Goal: Task Accomplishment & Management: Manage account settings

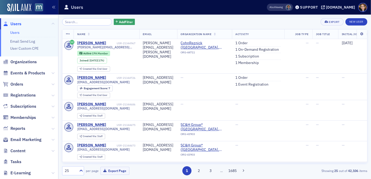
click at [16, 23] on span "Users" at bounding box center [15, 24] width 11 height 6
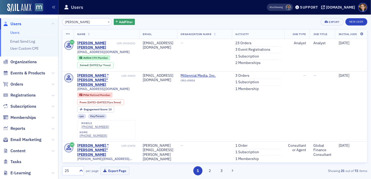
type input "[PERSON_NAME]"
click at [100, 42] on div "[PERSON_NAME] [PERSON_NAME]" at bounding box center [96, 45] width 39 height 9
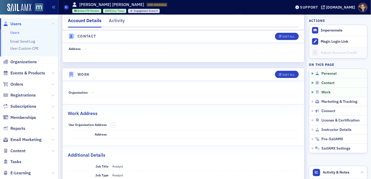
scroll to position [276, 0]
click at [282, 73] on div "Edit All" at bounding box center [288, 74] width 12 height 3
select select "US"
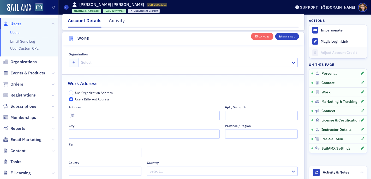
scroll to position [430, 0]
click at [98, 61] on div at bounding box center [185, 62] width 209 height 7
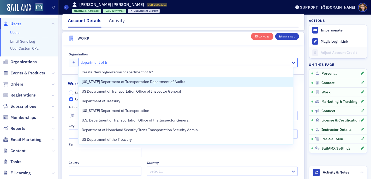
type input "department of tre"
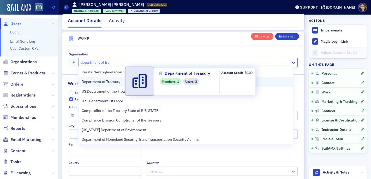
click at [95, 83] on span "Department of Treasury" at bounding box center [105, 81] width 47 height 5
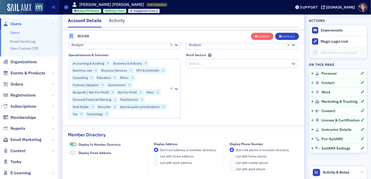
scroll to position [645, 0]
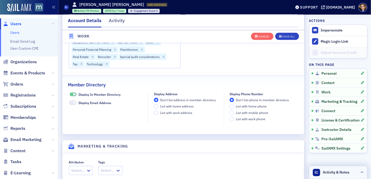
click at [328, 171] on span "Activity & Notes" at bounding box center [336, 172] width 27 height 5
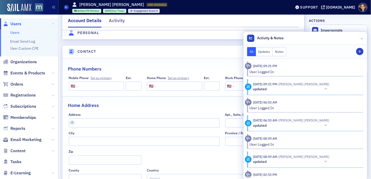
scroll to position [0, 0]
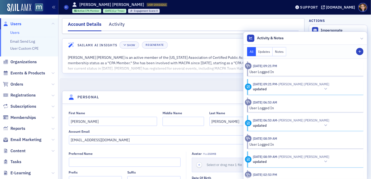
click at [236, 21] on nav "Account Details Activity" at bounding box center [183, 26] width 231 height 10
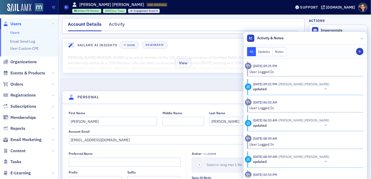
click at [196, 63] on div "View" at bounding box center [183, 62] width 242 height 22
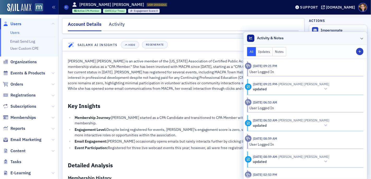
click at [359, 38] on header "Activity & Notes" at bounding box center [305, 38] width 124 height 13
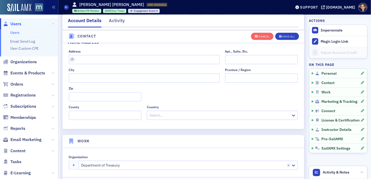
scroll to position [707, 0]
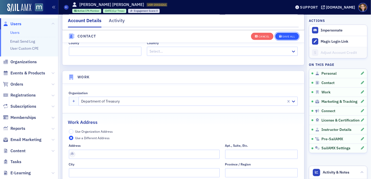
click at [282, 35] on div "Save All" at bounding box center [288, 36] width 13 height 3
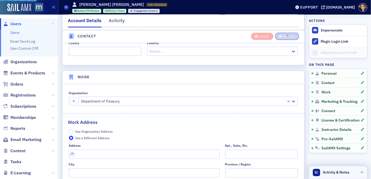
click at [360, 173] on icon at bounding box center [361, 172] width 3 height 3
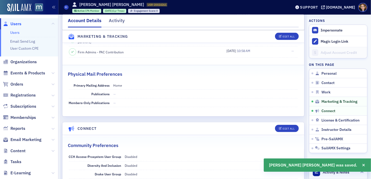
click at [333, 173] on span "Activity & Notes" at bounding box center [336, 172] width 27 height 5
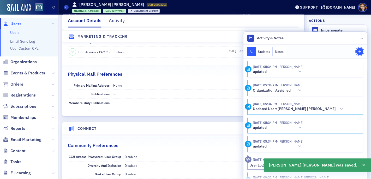
click at [358, 52] on icon "button" at bounding box center [359, 51] width 3 height 3
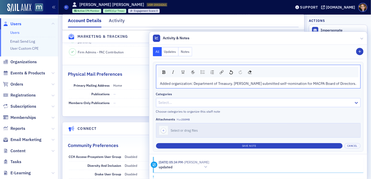
click at [207, 85] on span "Added organization: Department of Treasury. [PERSON_NAME] submitted self-nomina…" at bounding box center [258, 83] width 196 height 5
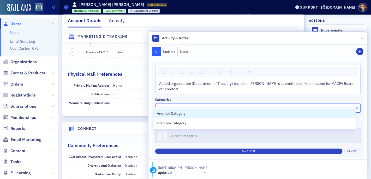
click at [189, 105] on div at bounding box center [255, 108] width 196 height 7
click at [188, 98] on div "Categories" at bounding box center [257, 100] width 205 height 4
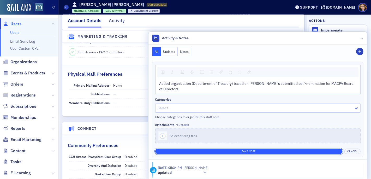
click at [243, 149] on button "Save Note" at bounding box center [248, 151] width 187 height 5
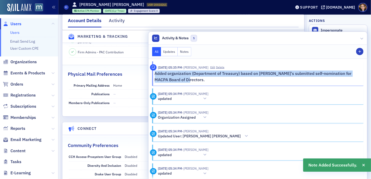
drag, startPoint x: 174, startPoint y: 79, endPoint x: 150, endPoint y: 73, distance: 24.5
click at [155, 72] on p "Added organization (Department of Treasury) based on [PERSON_NAME]'s submitted …" at bounding box center [257, 77] width 205 height 12
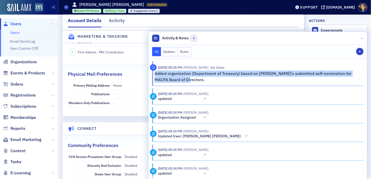
copy p "Added organization (Department of Treasury) based on [PERSON_NAME]'s submitted …"
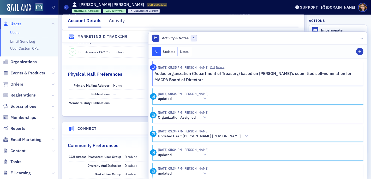
click at [157, 22] on nav "Account Details Activity" at bounding box center [183, 22] width 231 height 10
click at [204, 21] on nav "Account Details Activity" at bounding box center [183, 22] width 231 height 10
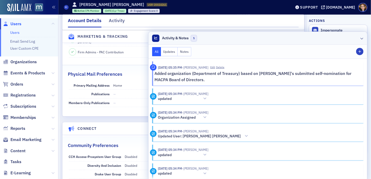
click at [360, 39] on icon at bounding box center [361, 38] width 3 height 3
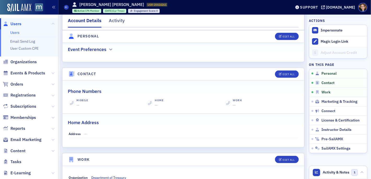
scroll to position [190, 0]
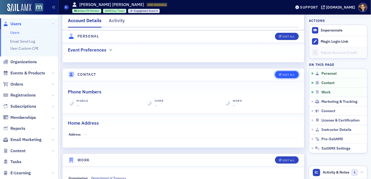
click at [282, 73] on div "Edit All" at bounding box center [288, 74] width 12 height 3
select select "US"
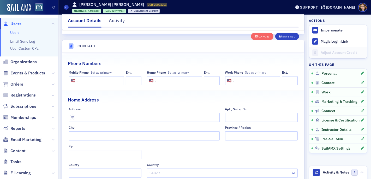
scroll to position [278, 0]
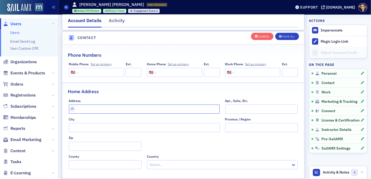
click at [95, 109] on input "text" at bounding box center [144, 109] width 151 height 9
type input "[STREET_ADDRESS]"
type input "[GEOGRAPHIC_DATA]"
type input "21146-2643"
type input "[PERSON_NAME] Arundel County"
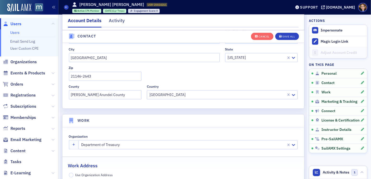
scroll to position [256, 0]
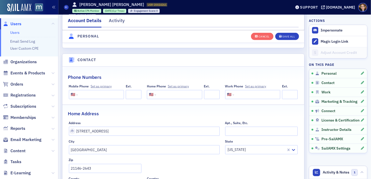
click at [84, 93] on input "tel" at bounding box center [100, 94] width 43 height 9
paste input "[PHONE_NUMBER]"
type input "[PHONE_NUMBER]"
click at [284, 36] on div "Save All" at bounding box center [288, 36] width 13 height 3
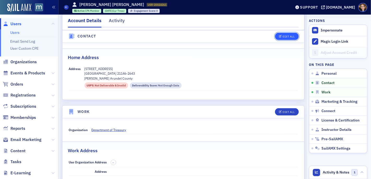
click at [282, 35] on div "Edit All" at bounding box center [288, 36] width 12 height 3
select select "US"
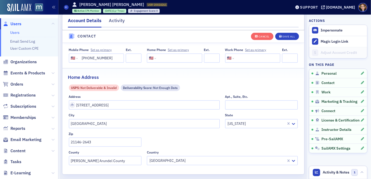
scroll to position [278, 0]
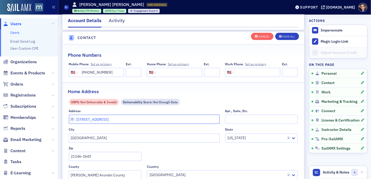
click at [81, 118] on input "[STREET_ADDRESS]" at bounding box center [144, 119] width 151 height 9
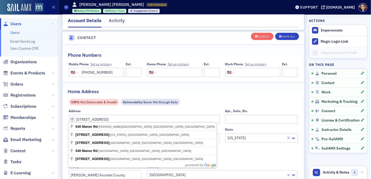
click at [186, 46] on div "Phone Numbers" at bounding box center [183, 52] width 231 height 12
click at [98, 120] on input "[STREET_ADDRESS]" at bounding box center [144, 119] width 151 height 9
type input "[STREET_ADDRESS]"
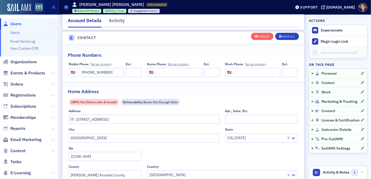
click at [213, 45] on div "Phone Numbers Mobile Phone Set as primary International [GEOGRAPHIC_DATA] [GEOG…" at bounding box center [183, 117] width 242 height 144
click at [98, 157] on input "21146-2643" at bounding box center [105, 156] width 73 height 9
type input "21146"
click at [277, 34] on button "Save All" at bounding box center [286, 36] width 23 height 7
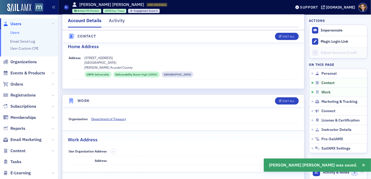
scroll to position [256, 0]
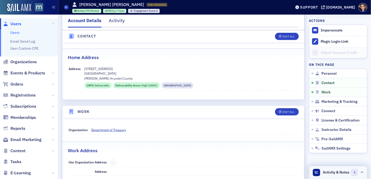
click at [340, 173] on span "Activity & Notes" at bounding box center [336, 172] width 27 height 5
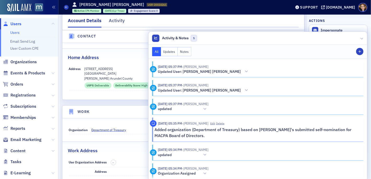
click at [341, 129] on p "Added organization (Department of Treasury) based on [PERSON_NAME]'s submitted …" at bounding box center [257, 133] width 205 height 12
click at [215, 131] on p "Added organization (Department of Treasury) based on [PERSON_NAME]'s submitted …" at bounding box center [257, 133] width 205 height 12
click at [213, 123] on button "Edit" at bounding box center [212, 124] width 5 height 4
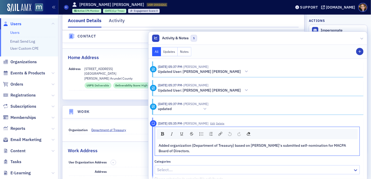
click at [229, 146] on span "Added organization (Department of Treasury) based on [PERSON_NAME]'s submitted …" at bounding box center [253, 148] width 188 height 10
click at [220, 152] on div "Added organization (Department of Treasury), phone and home address based on [P…" at bounding box center [257, 148] width 197 height 11
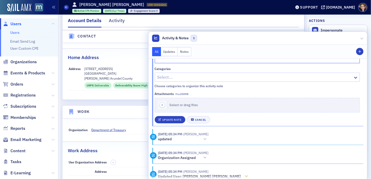
scroll to position [87, 0]
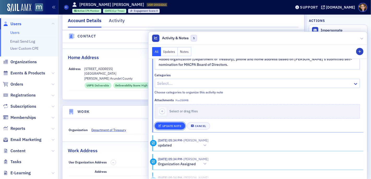
click at [164, 125] on div "Update Note" at bounding box center [171, 126] width 19 height 3
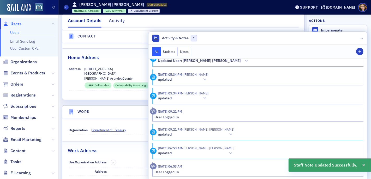
scroll to position [0, 0]
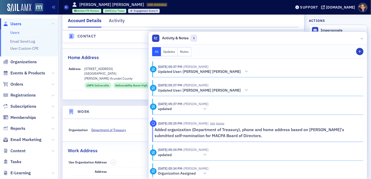
click at [219, 22] on nav "Account Details Activity" at bounding box center [183, 22] width 231 height 10
click at [113, 49] on div "Home Address" at bounding box center [183, 55] width 231 height 12
click at [66, 7] on icon at bounding box center [66, 7] width 2 height 2
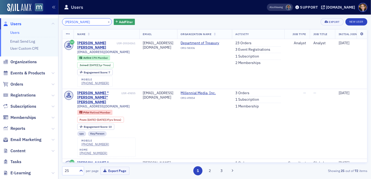
drag, startPoint x: 90, startPoint y: 22, endPoint x: 59, endPoint y: 22, distance: 30.2
click at [59, 22] on div "[PERSON_NAME] × Add Filter Export New User Name Email Organization Name Activit…" at bounding box center [214, 97] width 312 height 165
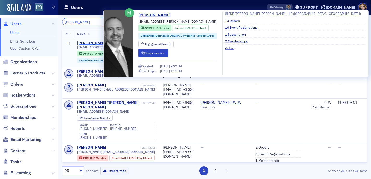
type input "[PERSON_NAME]"
click at [93, 42] on div "[PERSON_NAME]" at bounding box center [91, 43] width 29 height 5
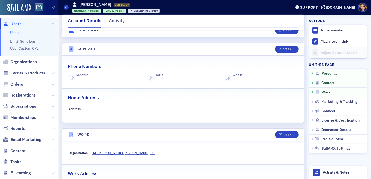
scroll to position [195, 0]
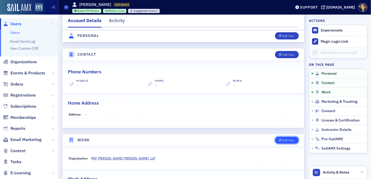
click at [282, 139] on div "Edit All" at bounding box center [288, 140] width 12 height 3
select select "US"
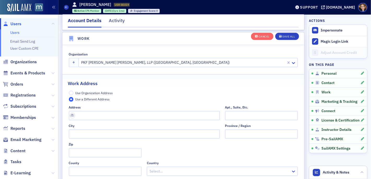
scroll to position [465, 0]
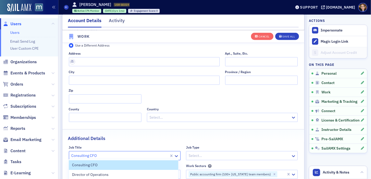
click at [101, 153] on div at bounding box center [119, 156] width 97 height 7
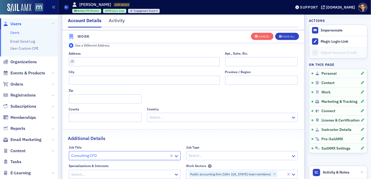
click at [101, 153] on div at bounding box center [119, 156] width 97 height 7
click at [122, 139] on div "Additional Details" at bounding box center [183, 136] width 231 height 12
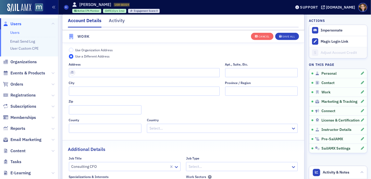
scroll to position [403, 0]
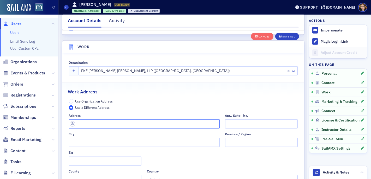
click at [93, 124] on input "text" at bounding box center [144, 124] width 151 height 9
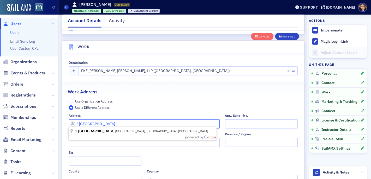
type input "2 [GEOGRAPHIC_DATA]"
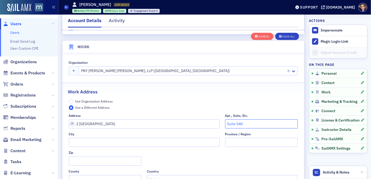
type input "Suite 540"
type input "Bethesda"
type input "MD"
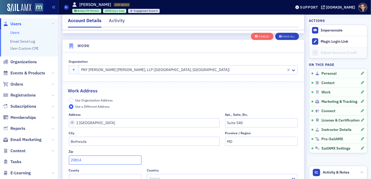
type input "20814"
click at [157, 87] on div "Work Address" at bounding box center [183, 88] width 231 height 12
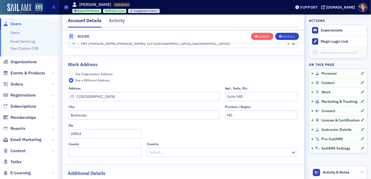
scroll to position [463, 0]
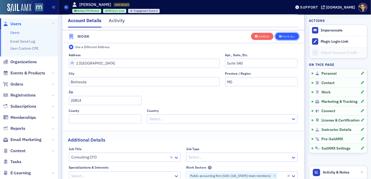
click at [282, 35] on div "Save All" at bounding box center [288, 36] width 13 height 3
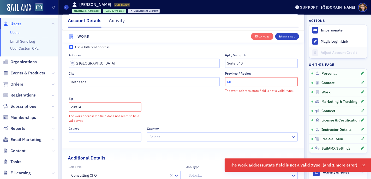
click at [237, 81] on input "MD" at bounding box center [261, 81] width 73 height 9
type input "M"
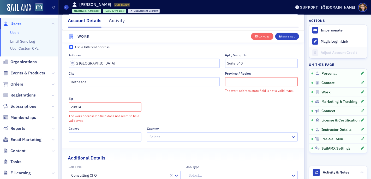
click at [201, 103] on div "Address [STREET_ADDRESS]. [GEOGRAPHIC_DATA] / Region The work address.state fie…" at bounding box center [183, 97] width 229 height 89
click at [239, 82] on input "Province / Region" at bounding box center [261, 81] width 73 height 9
type input "[US_STATE]"
click at [282, 37] on div "Save All" at bounding box center [288, 36] width 13 height 3
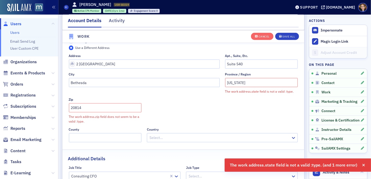
scroll to position [462, 0]
click at [234, 82] on input "[US_STATE]" at bounding box center [261, 82] width 73 height 9
click at [204, 113] on div "Address [STREET_ADDRESS]. [GEOGRAPHIC_DATA] / Region The work address.state fie…" at bounding box center [183, 98] width 229 height 89
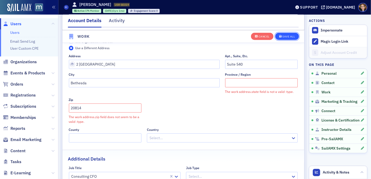
click at [286, 36] on div "Save All" at bounding box center [288, 36] width 13 height 3
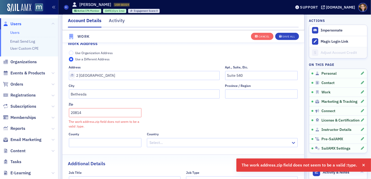
scroll to position [439, 0]
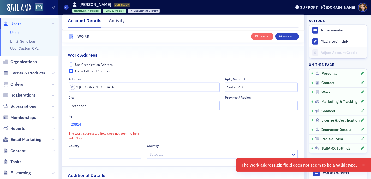
drag, startPoint x: 97, startPoint y: 125, endPoint x: 64, endPoint y: 122, distance: 33.5
click at [64, 122] on div "Use Organization Address Use a Different Address Address [STREET_ADDRESS]. [GEO…" at bounding box center [183, 111] width 242 height 97
click at [201, 121] on div "Address [STREET_ADDRESS]. [GEOGRAPHIC_DATA] / Region Zip The work address.zip f…" at bounding box center [183, 118] width 229 height 82
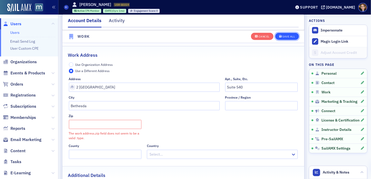
click at [283, 37] on div "Save All" at bounding box center [288, 36] width 13 height 3
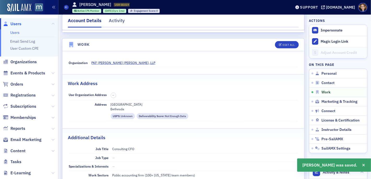
scroll to position [286, 0]
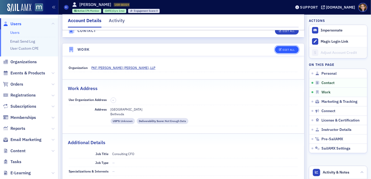
click at [282, 48] on div "Edit All" at bounding box center [288, 49] width 12 height 3
select select "US"
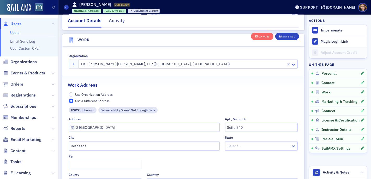
scroll to position [411, 0]
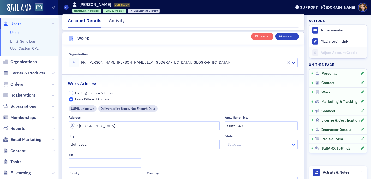
click at [291, 142] on icon at bounding box center [293, 144] width 5 height 5
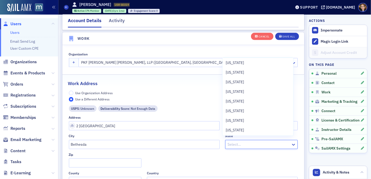
scroll to position [115, 0]
type input "m"
click at [234, 64] on span "[US_STATE]" at bounding box center [234, 63] width 18 height 5
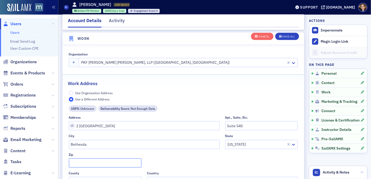
click at [95, 160] on input "Zip" at bounding box center [105, 163] width 73 height 9
type input "20814"
click at [283, 36] on div "Save All" at bounding box center [288, 36] width 13 height 3
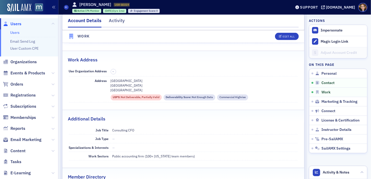
scroll to position [264, 0]
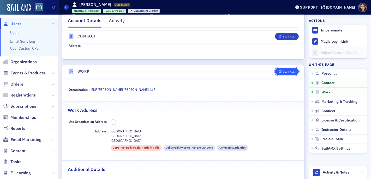
click at [277, 68] on button "Edit All" at bounding box center [286, 71] width 23 height 7
select select "US"
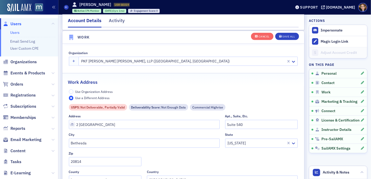
scroll to position [460, 0]
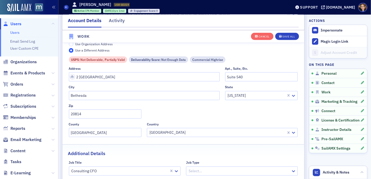
click at [108, 57] on div "USPS : Not Deliverable, Partially Valid" at bounding box center [98, 60] width 58 height 7
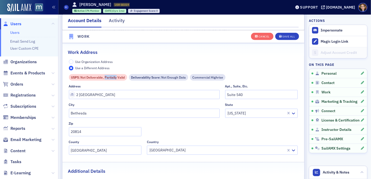
scroll to position [415, 0]
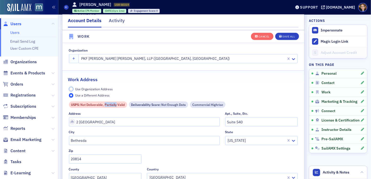
click at [70, 88] on input "Use Organization Address" at bounding box center [71, 89] width 5 height 5
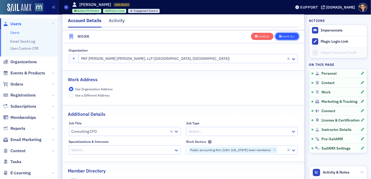
click at [282, 36] on div "Save All" at bounding box center [288, 36] width 13 height 3
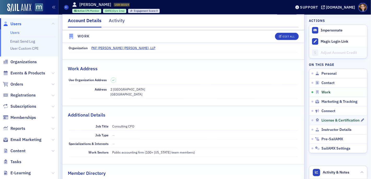
scroll to position [446, 0]
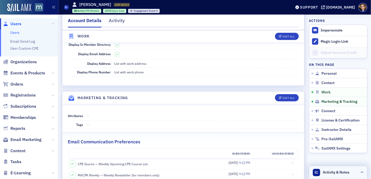
click at [330, 172] on span "Activity & Notes" at bounding box center [336, 172] width 27 height 5
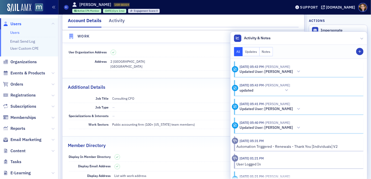
scroll to position [334, 0]
click at [65, 8] on span at bounding box center [66, 7] width 5 height 5
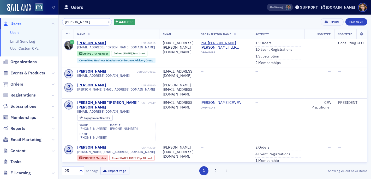
drag, startPoint x: 90, startPoint y: 22, endPoint x: 60, endPoint y: 22, distance: 30.0
click at [60, 22] on div "[PERSON_NAME] × Add Filter Export New User Name Email Organization Name Activit…" at bounding box center [214, 97] width 312 height 165
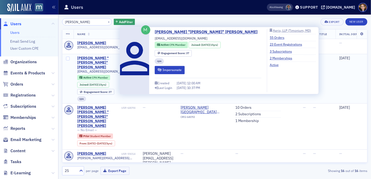
type input "[PERSON_NAME]"
click at [101, 57] on div "[PERSON_NAME] "[PERSON_NAME]" [PERSON_NAME]" at bounding box center [98, 63] width 43 height 14
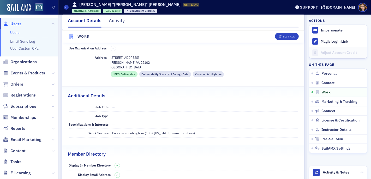
scroll to position [355, 0]
click at [282, 35] on div "Edit All" at bounding box center [288, 36] width 12 height 3
select select "US"
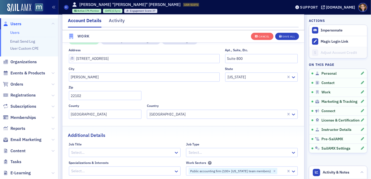
scroll to position [562, 0]
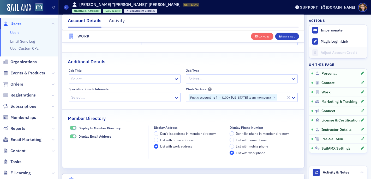
click at [87, 78] on div at bounding box center [122, 79] width 102 height 7
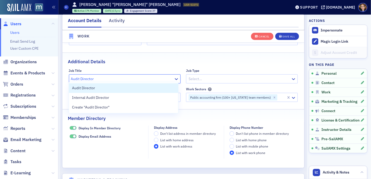
type input "Audit Director"
click at [142, 54] on div "Additional Details" at bounding box center [183, 59] width 231 height 12
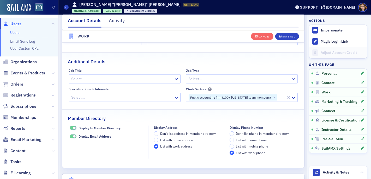
click at [116, 77] on div at bounding box center [122, 79] width 102 height 7
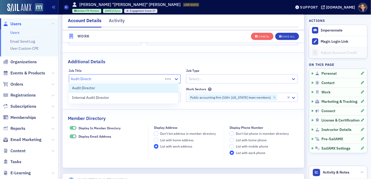
type input "Audit Director"
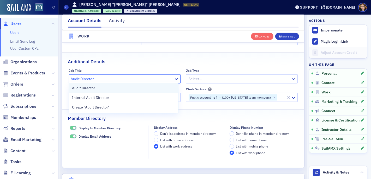
click at [84, 87] on span "Audit Director" at bounding box center [83, 87] width 23 height 5
click at [161, 56] on div "Additional Details" at bounding box center [183, 59] width 231 height 12
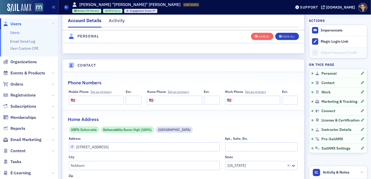
scroll to position [232, 0]
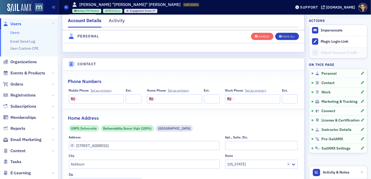
click at [89, 98] on input "tel" at bounding box center [100, 99] width 43 height 9
paste input "[PHONE_NUMBER]"
type input "[PHONE_NUMBER]"
click at [283, 35] on div "Save All" at bounding box center [288, 36] width 13 height 3
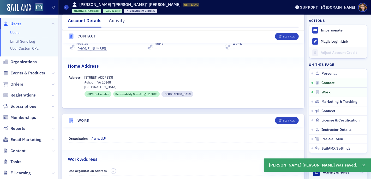
click at [329, 174] on span "Activity & Notes" at bounding box center [336, 172] width 27 height 5
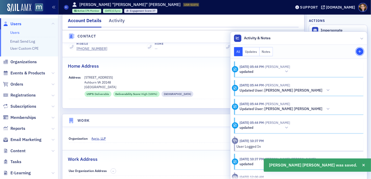
click at [358, 51] on icon "button" at bounding box center [359, 51] width 3 height 3
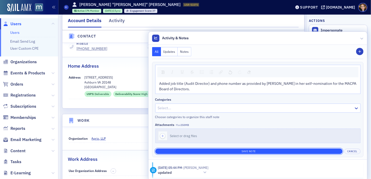
click at [244, 150] on button "Save Note" at bounding box center [248, 151] width 187 height 5
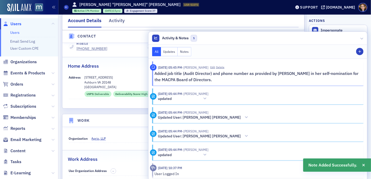
click at [153, 19] on nav "Account Details Activity" at bounding box center [183, 22] width 231 height 10
click at [65, 7] on icon at bounding box center [66, 7] width 2 height 2
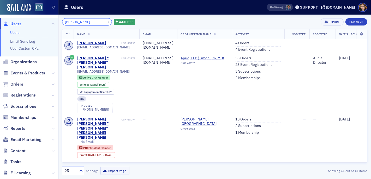
drag, startPoint x: 87, startPoint y: 20, endPoint x: 62, endPoint y: 21, distance: 24.8
click at [62, 21] on input "[PERSON_NAME]" at bounding box center [87, 21] width 50 height 7
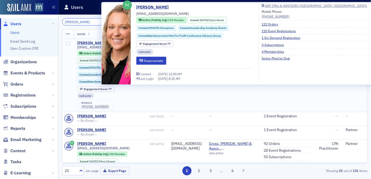
type input "[PERSON_NAME]"
click at [96, 42] on div "[PERSON_NAME]" at bounding box center [91, 43] width 29 height 5
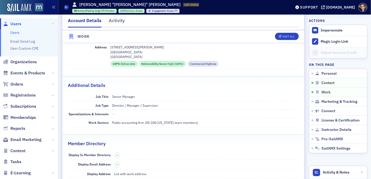
scroll to position [367, 0]
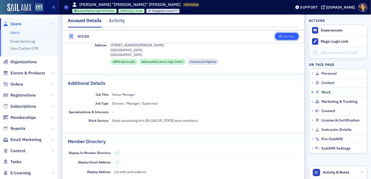
click at [282, 35] on div "Edit All" at bounding box center [288, 36] width 12 height 3
select select "US"
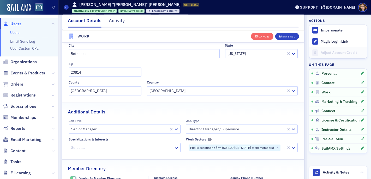
scroll to position [535, 0]
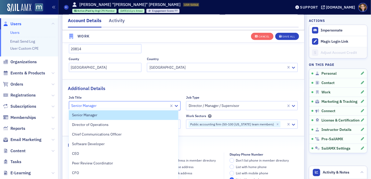
click at [99, 103] on div at bounding box center [119, 106] width 97 height 7
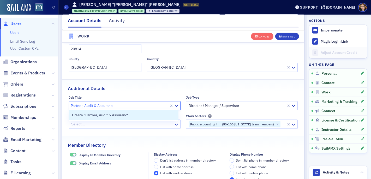
type input "Partner, Audit & Assurance"
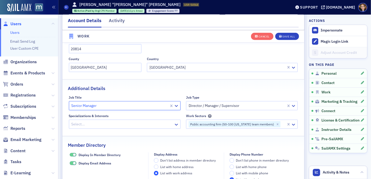
drag, startPoint x: 111, startPoint y: 103, endPoint x: 88, endPoint y: 104, distance: 23.7
click at [88, 104] on div at bounding box center [119, 106] width 97 height 7
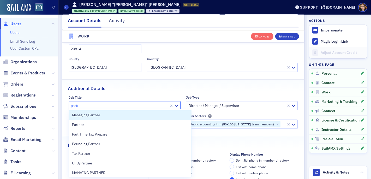
type input "partner"
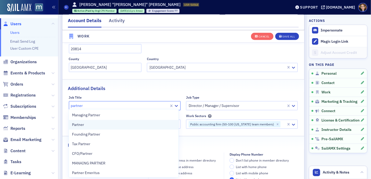
click at [79, 125] on span "Partner" at bounding box center [78, 124] width 12 height 5
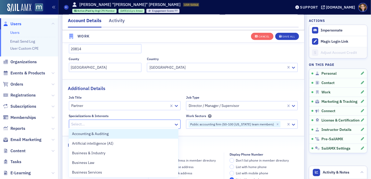
click at [133, 121] on div at bounding box center [122, 124] width 102 height 7
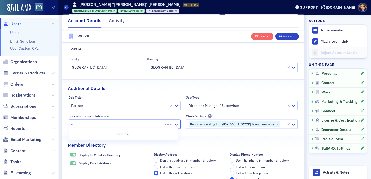
type input "audit"
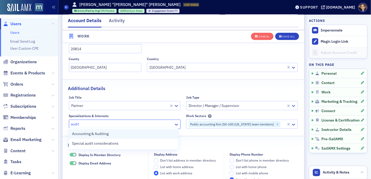
click at [106, 133] on span "Accounting & Auditing" at bounding box center [90, 133] width 36 height 5
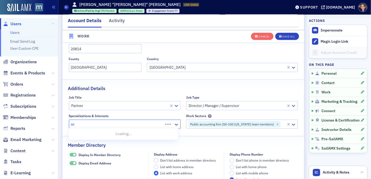
type input "a"
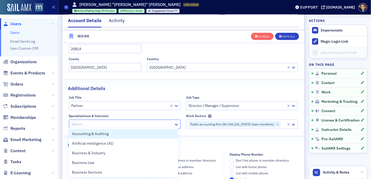
click at [211, 105] on div at bounding box center [236, 106] width 97 height 7
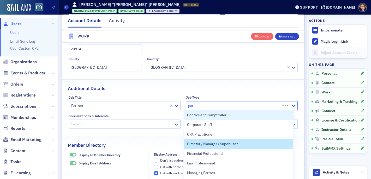
type input "part"
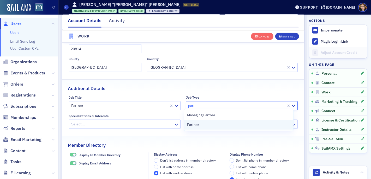
click at [194, 125] on span "Partner" at bounding box center [193, 124] width 12 height 5
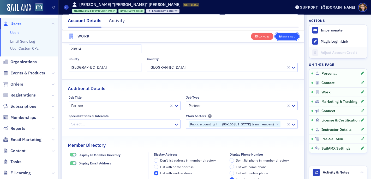
click at [282, 35] on div "Save All" at bounding box center [288, 36] width 13 height 3
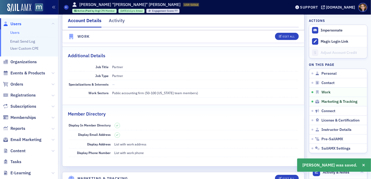
scroll to position [316, 0]
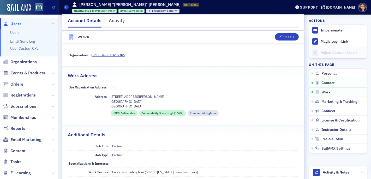
click at [364, 166] on body "Users Users Email Send Log User Custom CPE Organizations Events & Products Orde…" at bounding box center [185, 89] width 371 height 179
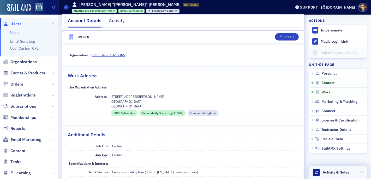
click at [331, 173] on span "Activity & Notes" at bounding box center [336, 172] width 27 height 5
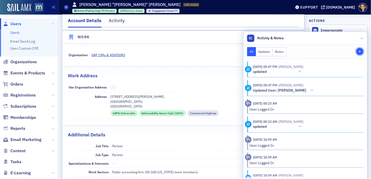
click at [358, 52] on icon "button" at bounding box center [359, 51] width 3 height 3
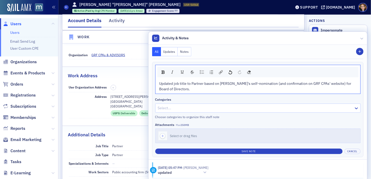
click at [328, 84] on span "Updated job title to Partner based on [PERSON_NAME]'s self-nomination (and conf…" at bounding box center [255, 86] width 193 height 10
drag, startPoint x: 255, startPoint y: 84, endPoint x: 322, endPoint y: 84, distance: 67.5
click at [322, 84] on span "Updated job title to Partner based on [PERSON_NAME]'s self-nomination (and conf…" at bounding box center [255, 86] width 193 height 10
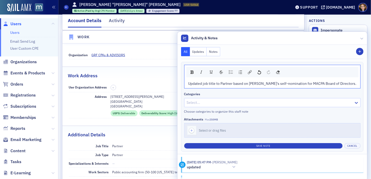
click at [351, 84] on span "Updated job title to Partner based on [PERSON_NAME]'s self-nomination for MACPA…" at bounding box center [272, 83] width 168 height 5
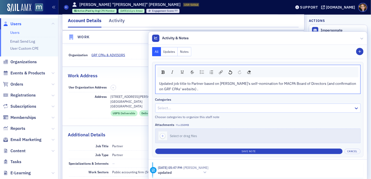
click at [307, 84] on span "Updated job title to Partner based on [PERSON_NAME]'s self-nomination for MACPA…" at bounding box center [257, 86] width 197 height 10
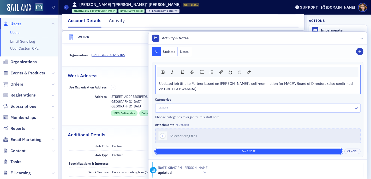
click at [245, 150] on button "Save Note" at bounding box center [248, 151] width 187 height 5
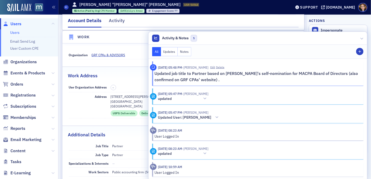
click at [17, 23] on span "Users" at bounding box center [15, 24] width 11 height 6
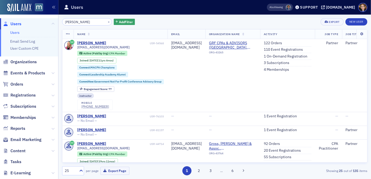
drag, startPoint x: 88, startPoint y: 21, endPoint x: 61, endPoint y: 21, distance: 27.4
click at [61, 21] on div "[PERSON_NAME] × Add Filter Export New User Name Email Organization Name Activit…" at bounding box center [214, 97] width 312 height 165
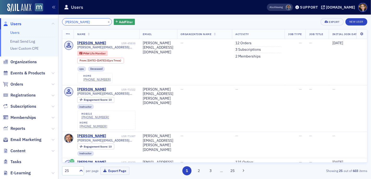
click at [68, 22] on input "[PERSON_NAME]" at bounding box center [87, 21] width 50 height 7
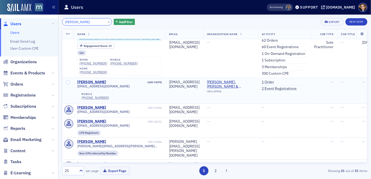
scroll to position [212, 0]
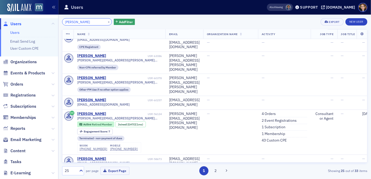
click at [73, 23] on input "[PERSON_NAME]" at bounding box center [87, 21] width 50 height 7
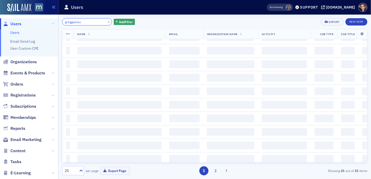
scroll to position [546, 0]
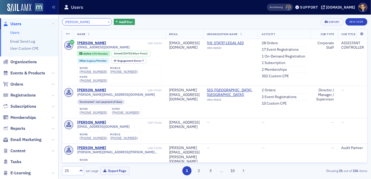
click at [68, 22] on input "[PERSON_NAME]" at bounding box center [87, 21] width 50 height 7
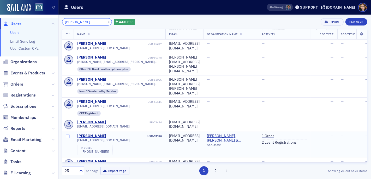
scroll to position [162, 0]
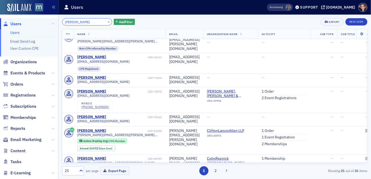
click at [69, 21] on input "[PERSON_NAME]" at bounding box center [87, 21] width 50 height 7
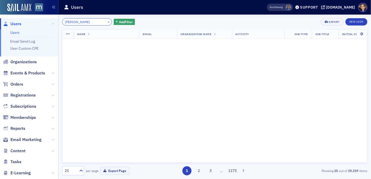
type input "[PERSON_NAME]"
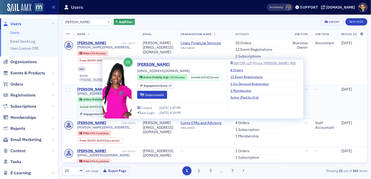
click at [91, 87] on div "[PERSON_NAME]" at bounding box center [91, 89] width 29 height 5
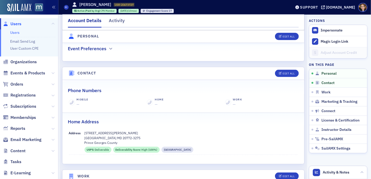
scroll to position [177, 0]
drag, startPoint x: 283, startPoint y: 72, endPoint x: 236, endPoint y: 82, distance: 48.6
click at [283, 72] on div "Edit All" at bounding box center [288, 73] width 12 height 3
select select "US"
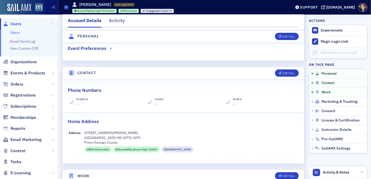
select select "US"
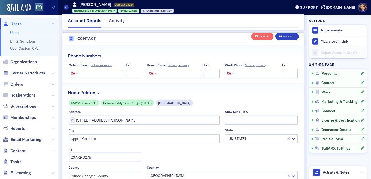
scroll to position [258, 0]
click at [91, 71] on input "tel" at bounding box center [100, 72] width 43 height 9
paste input "[PHONE_NUMBER]"
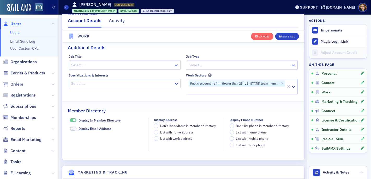
scroll to position [493, 0]
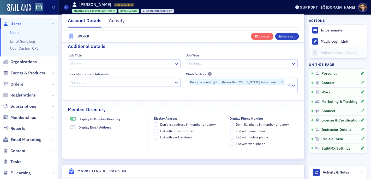
type input "[PHONE_NUMBER]"
click at [89, 61] on div at bounding box center [122, 64] width 102 height 7
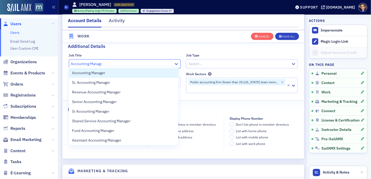
type input "Accounting Manager"
click at [83, 73] on span "Accounting Manager" at bounding box center [88, 72] width 33 height 5
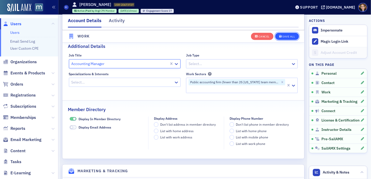
click at [283, 35] on div "Save All" at bounding box center [288, 36] width 13 height 3
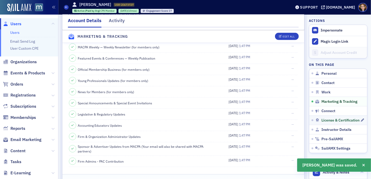
scroll to position [592, 0]
click at [323, 173] on span "Activity & Notes" at bounding box center [336, 172] width 27 height 5
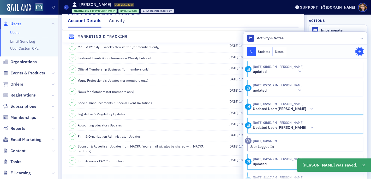
click at [358, 50] on icon "button" at bounding box center [359, 51] width 3 height 3
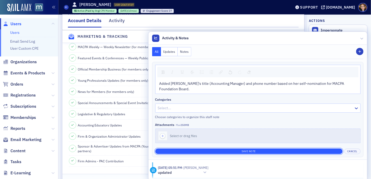
click at [250, 149] on button "Save Note" at bounding box center [248, 151] width 187 height 5
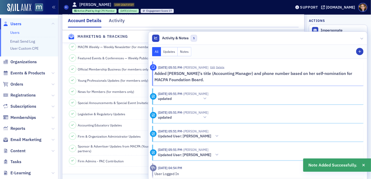
drag, startPoint x: 66, startPoint y: 7, endPoint x: 104, endPoint y: 22, distance: 40.7
click at [66, 7] on icon at bounding box center [66, 7] width 2 height 2
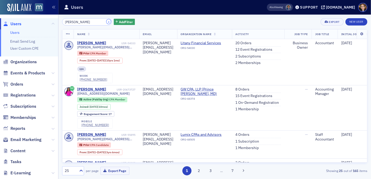
click at [106, 21] on button "×" at bounding box center [108, 21] width 5 height 5
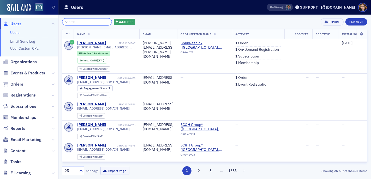
click at [100, 21] on input "search" at bounding box center [87, 21] width 50 height 7
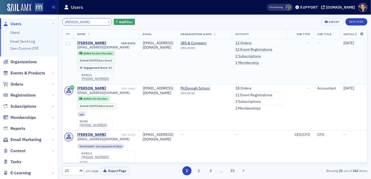
type input "[PERSON_NAME]"
click at [85, 42] on div "[PERSON_NAME]" at bounding box center [91, 43] width 29 height 5
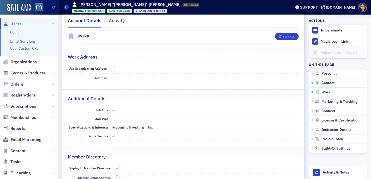
scroll to position [352, 0]
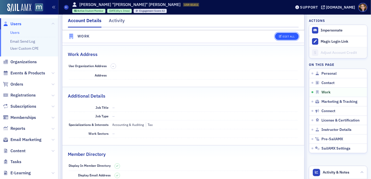
click at [282, 37] on div "Edit All" at bounding box center [288, 36] width 12 height 3
select select "US"
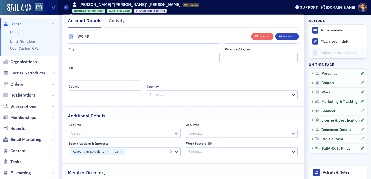
scroll to position [517, 0]
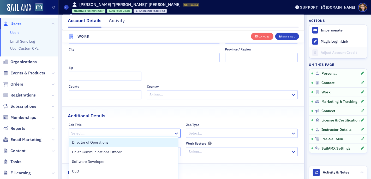
click at [88, 133] on div at bounding box center [122, 133] width 102 height 7
type input "Tax Manager"
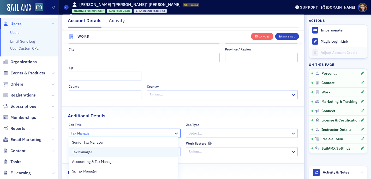
click at [85, 153] on span "Tax Manager" at bounding box center [82, 152] width 20 height 5
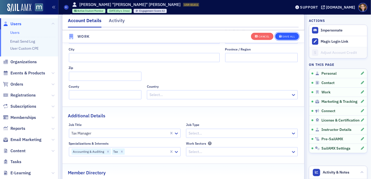
click at [285, 35] on div "Save All" at bounding box center [288, 36] width 13 height 3
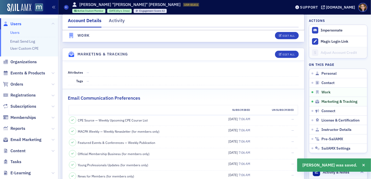
click at [323, 175] on span "Activity & Notes" at bounding box center [336, 172] width 27 height 5
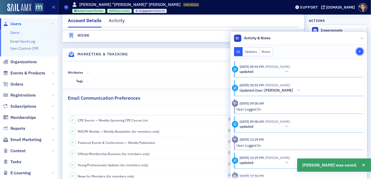
click at [358, 50] on icon "button" at bounding box center [359, 51] width 3 height 3
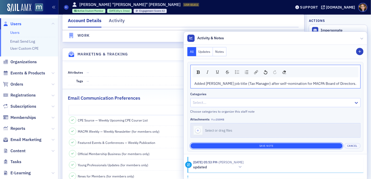
click at [267, 145] on button "Save Note" at bounding box center [266, 145] width 152 height 5
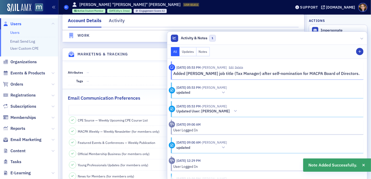
click at [65, 7] on span at bounding box center [66, 7] width 5 height 5
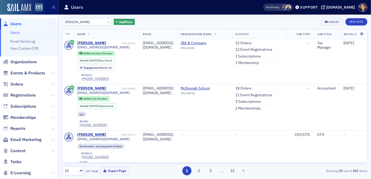
drag, startPoint x: 87, startPoint y: 22, endPoint x: 63, endPoint y: 22, distance: 24.0
click at [63, 22] on input "[PERSON_NAME]" at bounding box center [87, 21] width 50 height 7
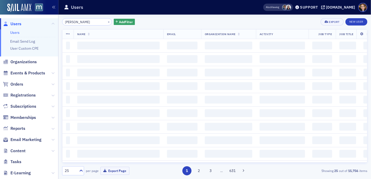
type input "[PERSON_NAME]"
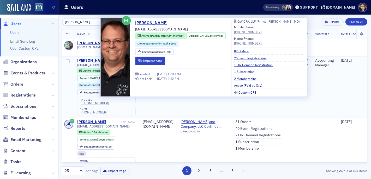
click at [90, 58] on div "[PERSON_NAME]" at bounding box center [91, 60] width 29 height 5
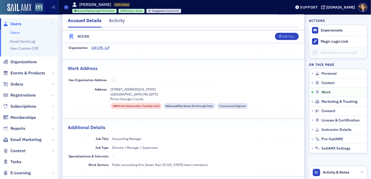
scroll to position [352, 0]
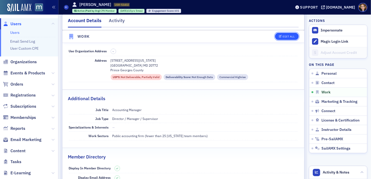
click at [282, 35] on div "Edit All" at bounding box center [288, 36] width 12 height 3
select select "US"
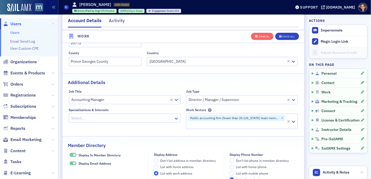
scroll to position [542, 0]
click at [100, 98] on div at bounding box center [119, 99] width 97 height 7
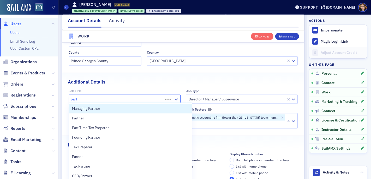
type input "partn"
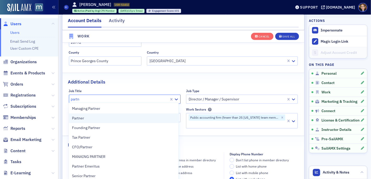
click at [77, 118] on span "Partner" at bounding box center [78, 118] width 12 height 5
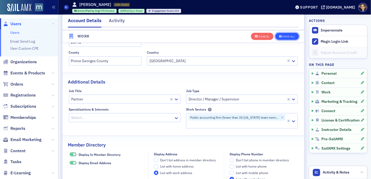
click at [286, 35] on div "Save All" at bounding box center [288, 36] width 13 height 3
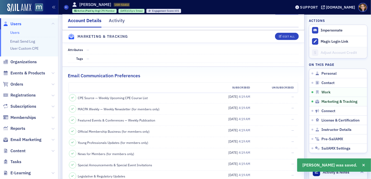
click at [323, 173] on span "Activity & Notes" at bounding box center [336, 172] width 27 height 5
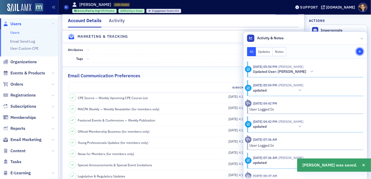
click at [358, 52] on icon "button" at bounding box center [359, 51] width 3 height 3
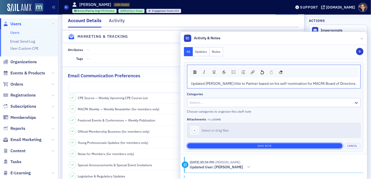
click at [274, 145] on button "Save Note" at bounding box center [264, 145] width 155 height 5
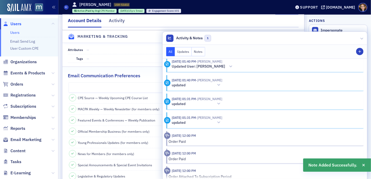
scroll to position [657, 0]
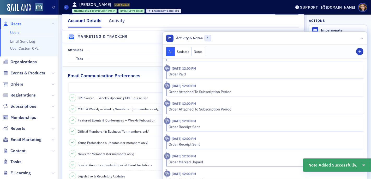
click at [152, 37] on header "Marketing & Tracking Edit All" at bounding box center [183, 36] width 242 height 13
click at [66, 7] on icon at bounding box center [66, 7] width 2 height 2
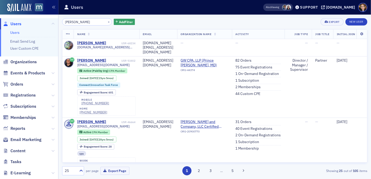
drag, startPoint x: 67, startPoint y: 22, endPoint x: 61, endPoint y: 22, distance: 6.8
click at [61, 22] on div "[PERSON_NAME] × Add Filter Export New User Name Email Organization Name Activit…" at bounding box center [214, 97] width 312 height 165
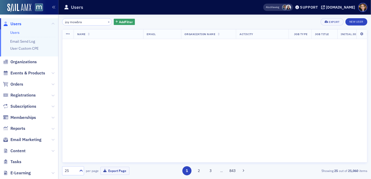
type input "[PERSON_NAME]"
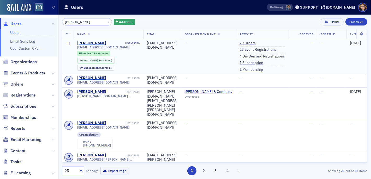
type input "[PERSON_NAME]"
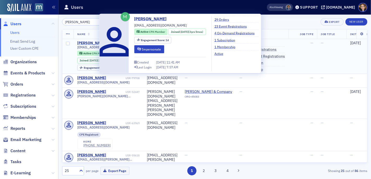
click at [86, 42] on div "[PERSON_NAME]" at bounding box center [91, 43] width 29 height 5
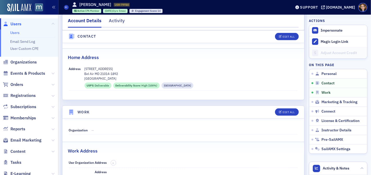
scroll to position [252, 0]
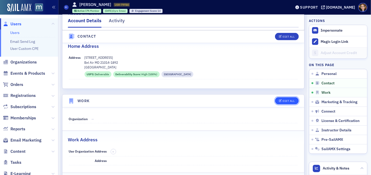
click at [288, 99] on div "Edit All" at bounding box center [288, 100] width 12 height 3
select select "US"
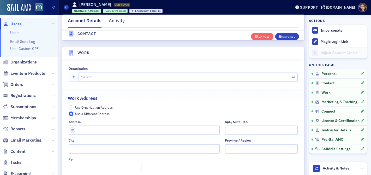
scroll to position [421, 0]
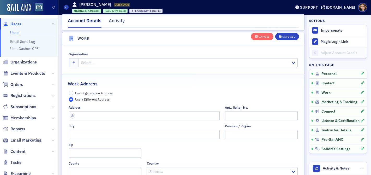
click at [103, 61] on div at bounding box center [185, 62] width 209 height 7
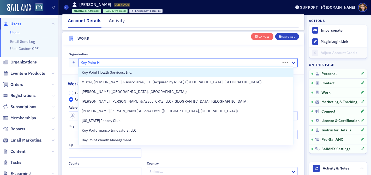
type input "Key Point He"
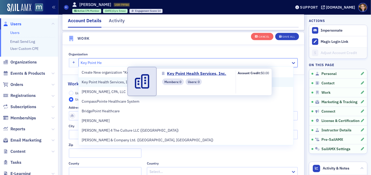
click at [104, 82] on span "Key Point Health Services, Inc." at bounding box center [107, 81] width 51 height 5
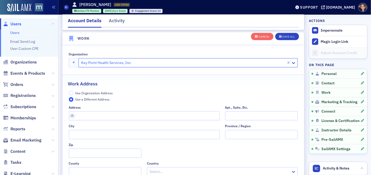
click at [102, 121] on div "Address Apt., Suite, Etc. City Province / Region Zip County Country Select…" at bounding box center [183, 140] width 229 height 71
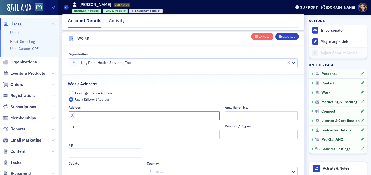
click at [162, 115] on input "text" at bounding box center [144, 115] width 151 height 9
type input "135 N Parke St"
type input "[GEOGRAPHIC_DATA]"
type input "21001-2428"
type input "Harford County"
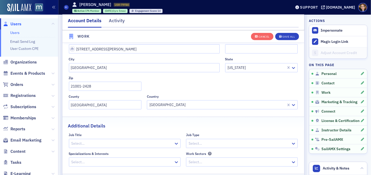
scroll to position [528, 0]
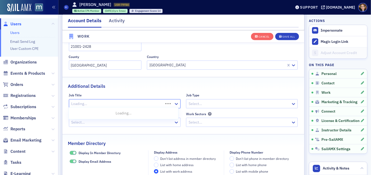
click at [112, 101] on div at bounding box center [117, 103] width 92 height 7
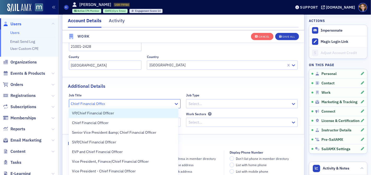
type input "Chief Financial Officer"
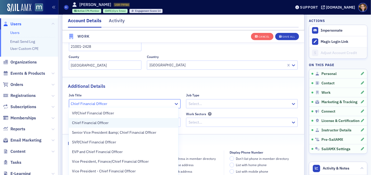
click at [99, 123] on span "Chief Financial Officer" at bounding box center [90, 122] width 36 height 5
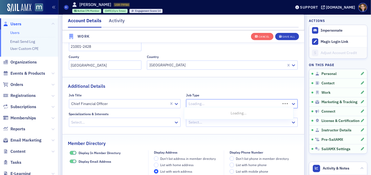
click at [205, 102] on div at bounding box center [234, 103] width 92 height 7
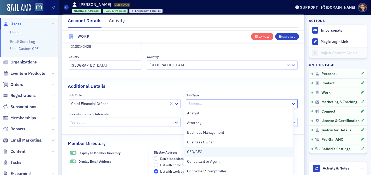
click at [198, 152] on span "CEO/CFO" at bounding box center [194, 151] width 15 height 5
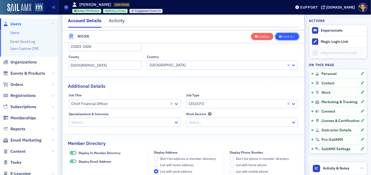
click at [282, 35] on div "Save All" at bounding box center [288, 36] width 13 height 3
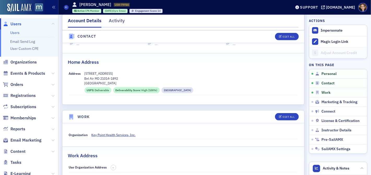
scroll to position [194, 0]
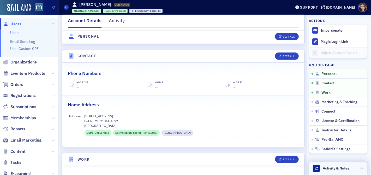
click at [323, 167] on span "Activity & Notes" at bounding box center [336, 167] width 27 height 5
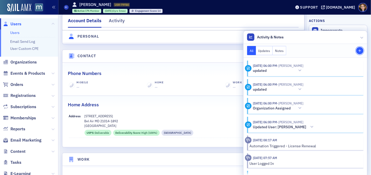
click at [358, 50] on icon "button" at bounding box center [359, 50] width 3 height 3
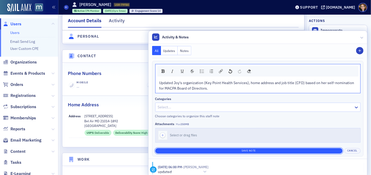
click at [236, 149] on button "Save Note" at bounding box center [248, 150] width 187 height 5
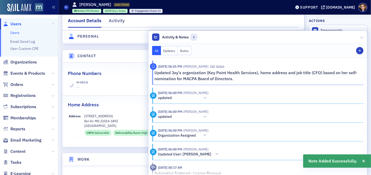
click at [17, 24] on span "Users" at bounding box center [15, 24] width 11 height 6
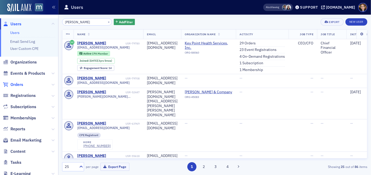
click at [18, 84] on span "Orders" at bounding box center [16, 85] width 13 height 6
